Goal: Navigation & Orientation: Find specific page/section

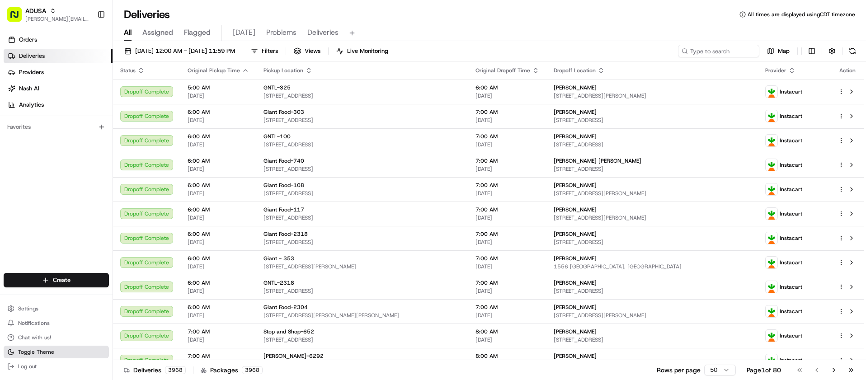
click at [30, 354] on span "Toggle Theme" at bounding box center [36, 351] width 36 height 7
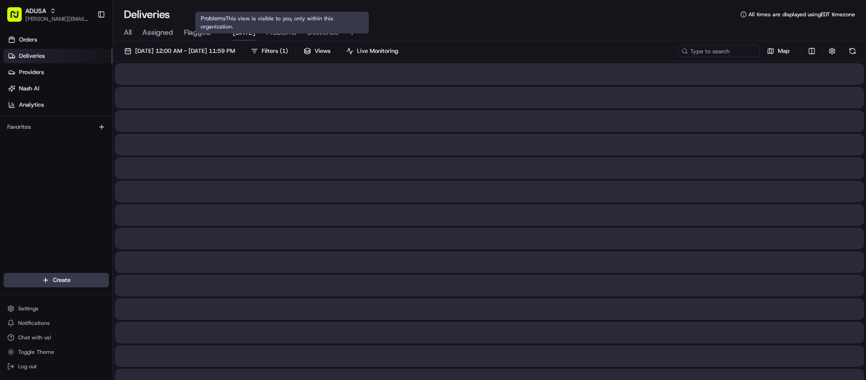
click at [252, 31] on span "[DATE]" at bounding box center [244, 32] width 23 height 11
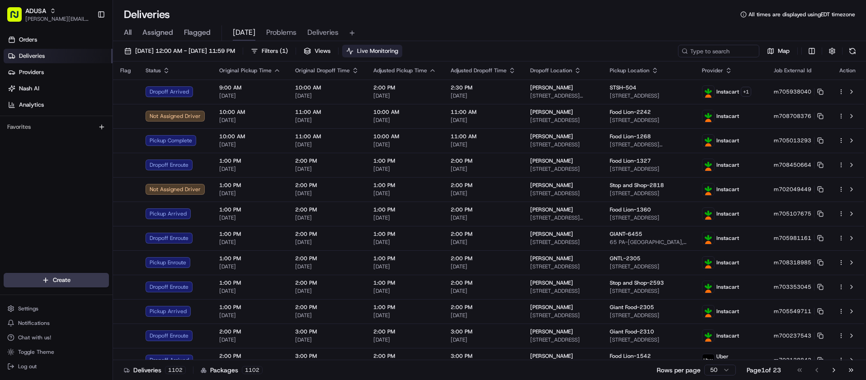
click at [398, 53] on span "Live Monitoring" at bounding box center [377, 51] width 41 height 8
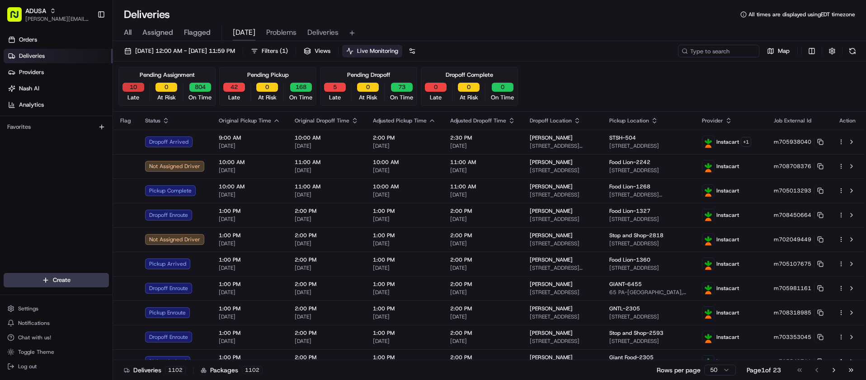
click at [135, 88] on button "10" at bounding box center [133, 87] width 22 height 9
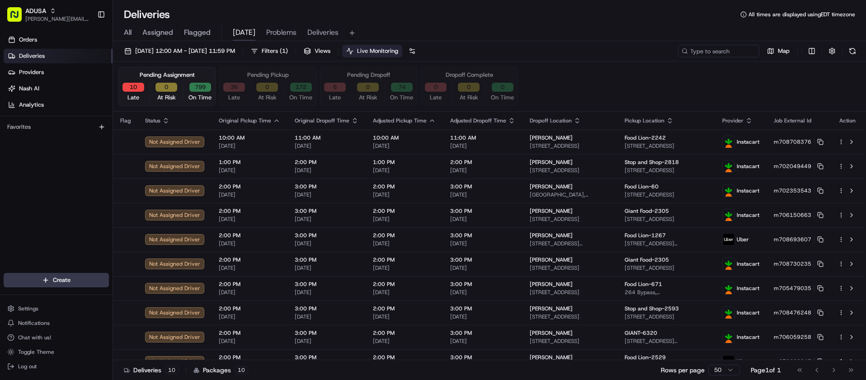
click at [17, 185] on div "Orders Deliveries Providers [PERSON_NAME] Analytics Favorites" at bounding box center [56, 153] width 112 height 249
